Goal: Check status: Check status

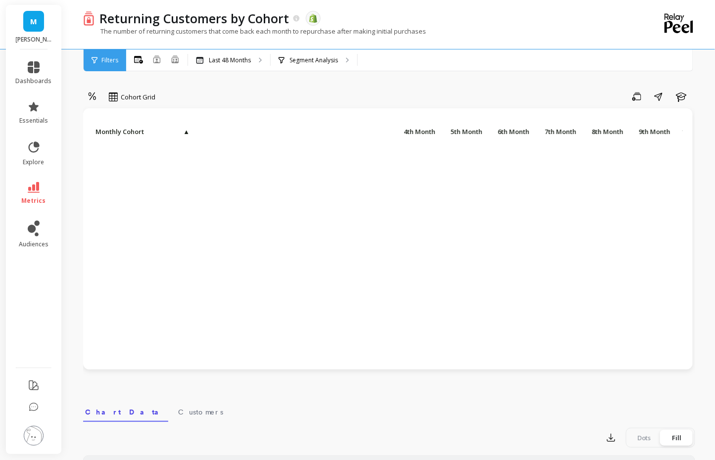
scroll to position [604, 307]
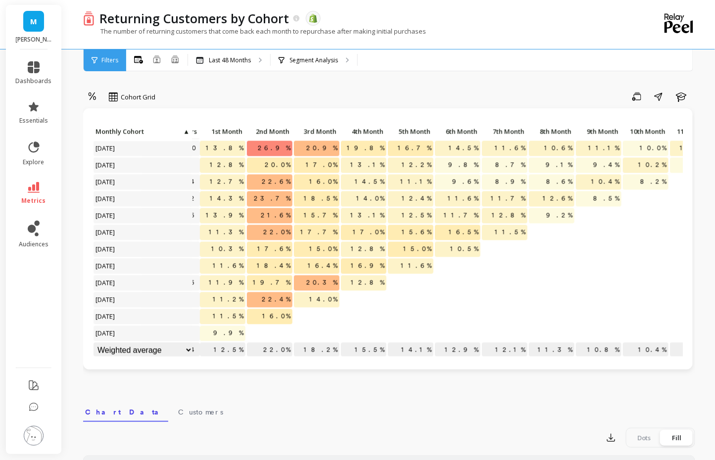
scroll to position [606, 0]
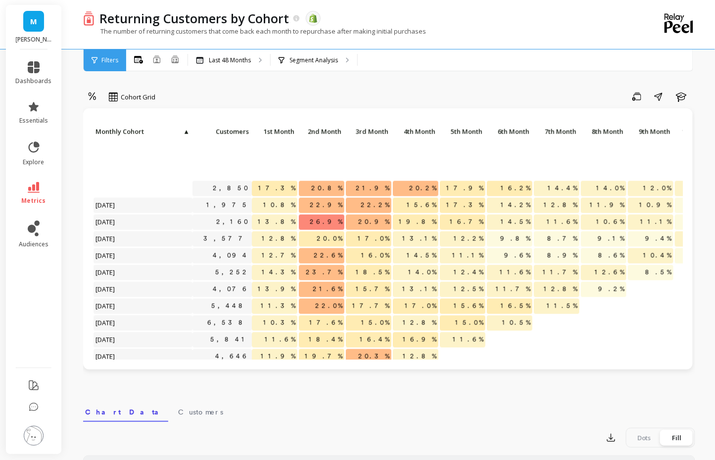
scroll to position [606, 0]
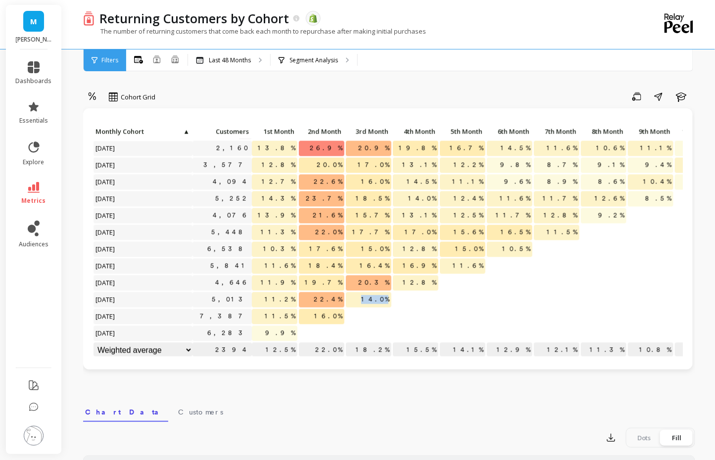
drag, startPoint x: 368, startPoint y: 302, endPoint x: 386, endPoint y: 302, distance: 18.3
click at [386, 302] on p "14.0%" at bounding box center [369, 299] width 46 height 15
drag, startPoint x: 416, startPoint y: 282, endPoint x: 443, endPoint y: 280, distance: 27.2
click at [457, 303] on div at bounding box center [463, 299] width 46 height 15
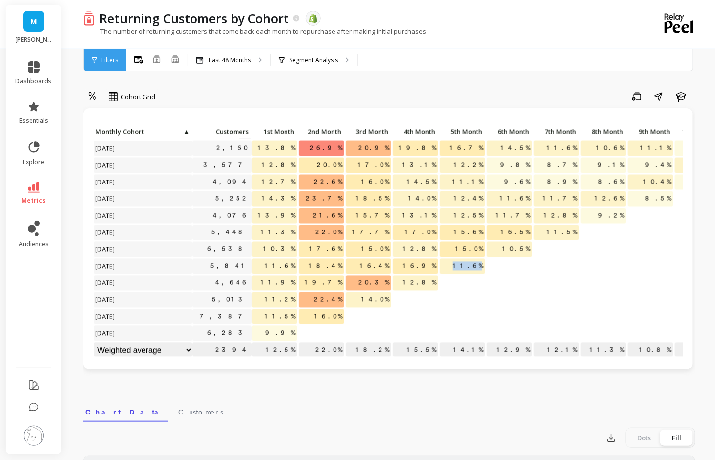
drag, startPoint x: 466, startPoint y: 265, endPoint x: 486, endPoint y: 263, distance: 19.3
drag, startPoint x: 510, startPoint y: 250, endPoint x: 538, endPoint y: 250, distance: 27.7
drag, startPoint x: 561, startPoint y: 236, endPoint x: 586, endPoint y: 236, distance: 24.7
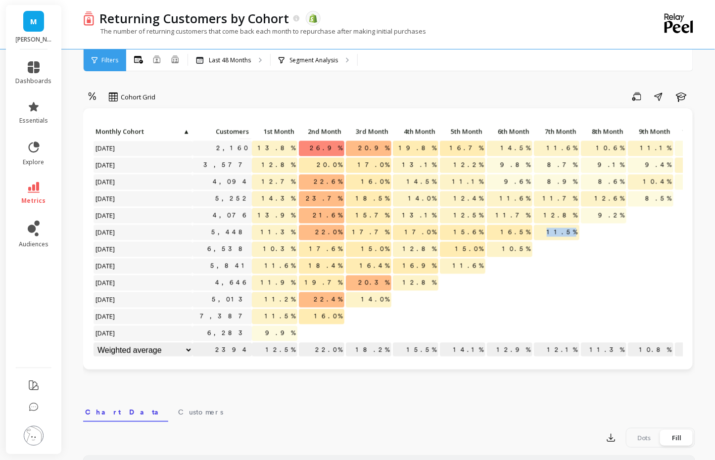
drag, startPoint x: 604, startPoint y: 217, endPoint x: 642, endPoint y: 216, distance: 37.1
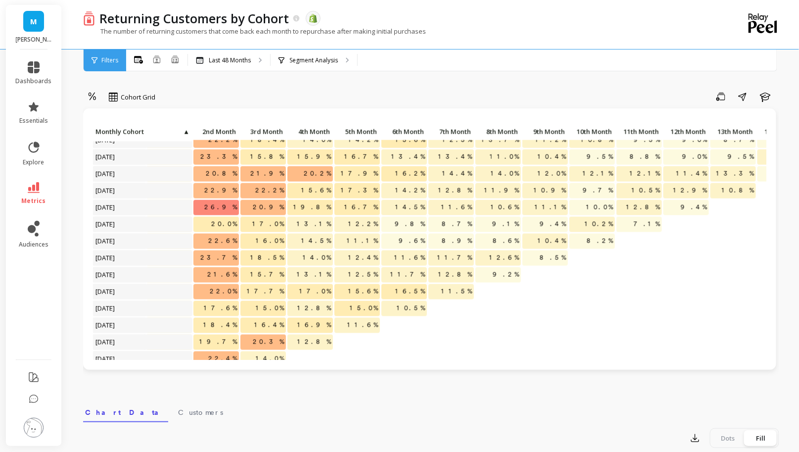
scroll to position [606, 105]
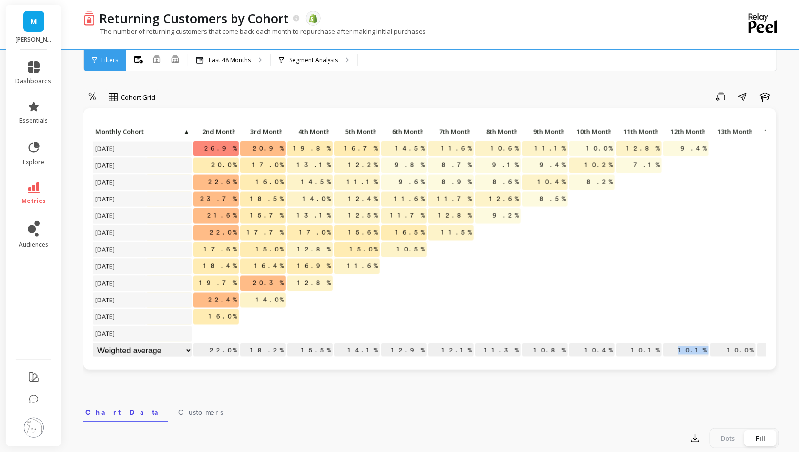
drag, startPoint x: 690, startPoint y: 351, endPoint x: 714, endPoint y: 351, distance: 23.7
click at [244, 60] on p "Last 48 Months" at bounding box center [230, 60] width 42 height 8
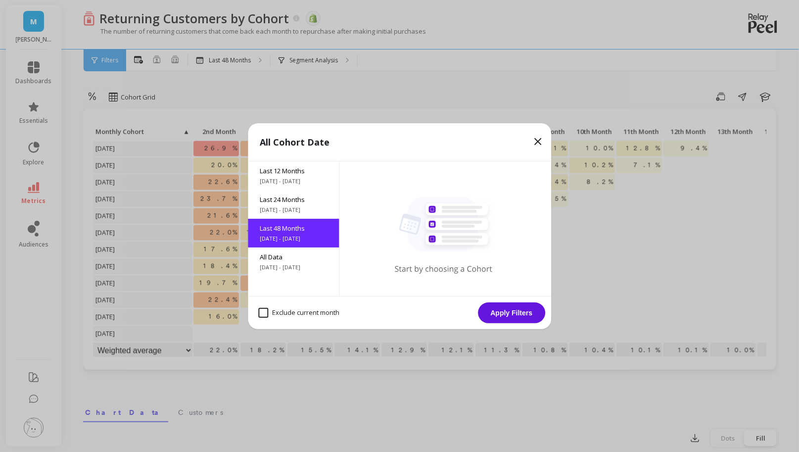
click at [263, 312] on month "Exclude current month" at bounding box center [298, 313] width 81 height 10
checkbox month "true"
click at [507, 314] on button "Apply Filters" at bounding box center [511, 312] width 67 height 21
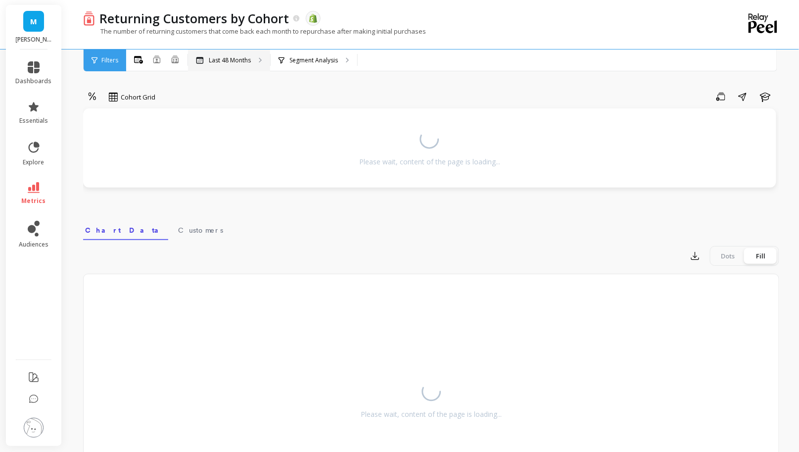
click at [242, 58] on p "Last 48 Months" at bounding box center [230, 60] width 42 height 8
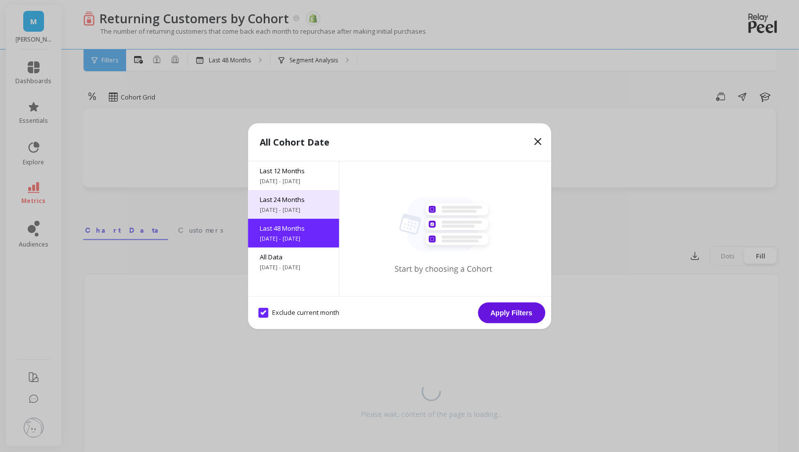
click at [310, 204] on div "Last 24 Months [DATE] - [DATE]" at bounding box center [293, 204] width 91 height 29
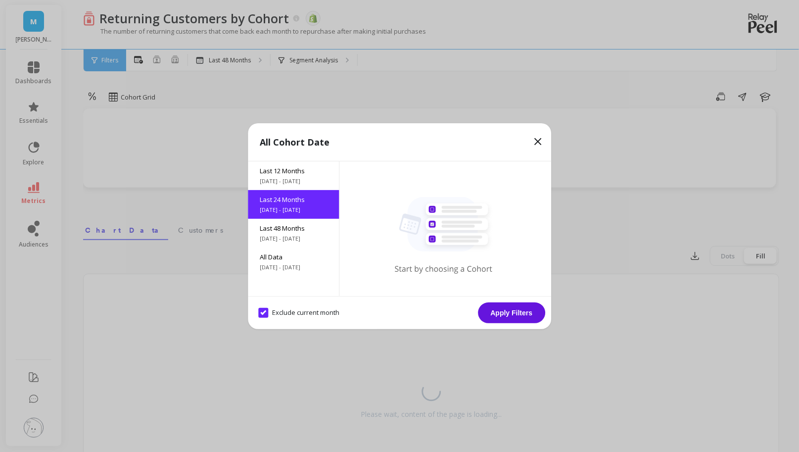
click at [518, 319] on button "Apply Filters" at bounding box center [511, 312] width 67 height 21
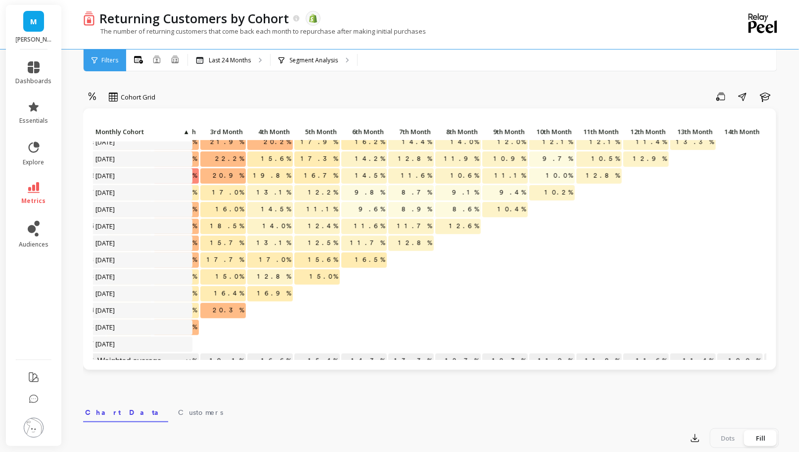
scroll to position [202, 145]
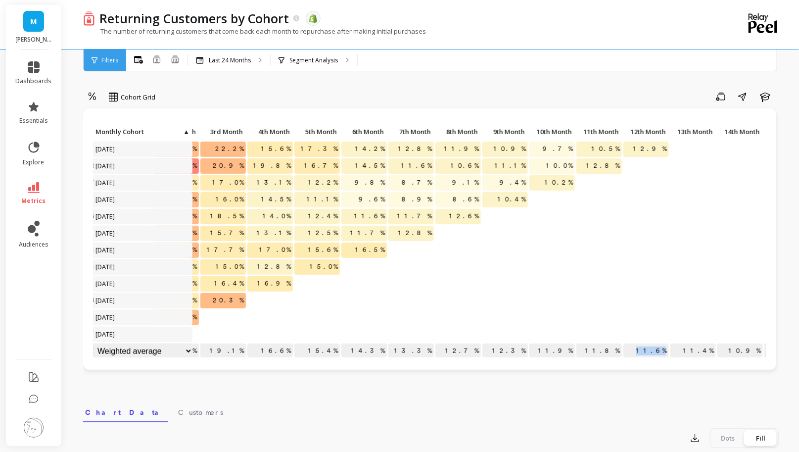
drag, startPoint x: 648, startPoint y: 353, endPoint x: 663, endPoint y: 352, distance: 15.4
click at [663, 352] on p "11.6%" at bounding box center [646, 350] width 46 height 15
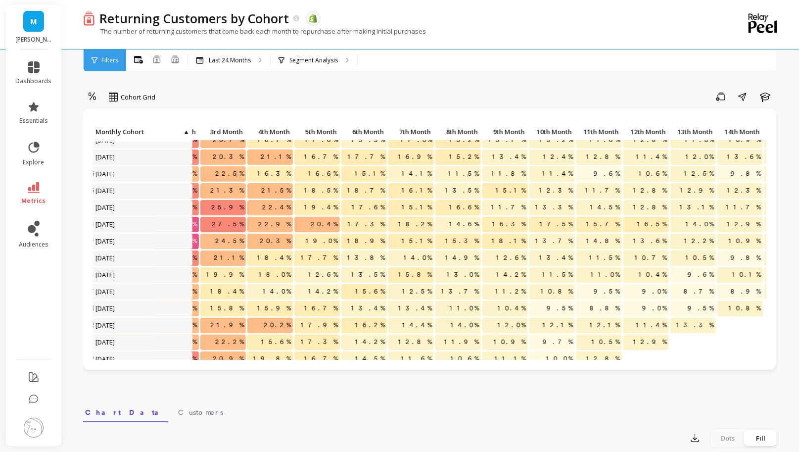
scroll to position [10, 145]
